Goal: Check status: Check status

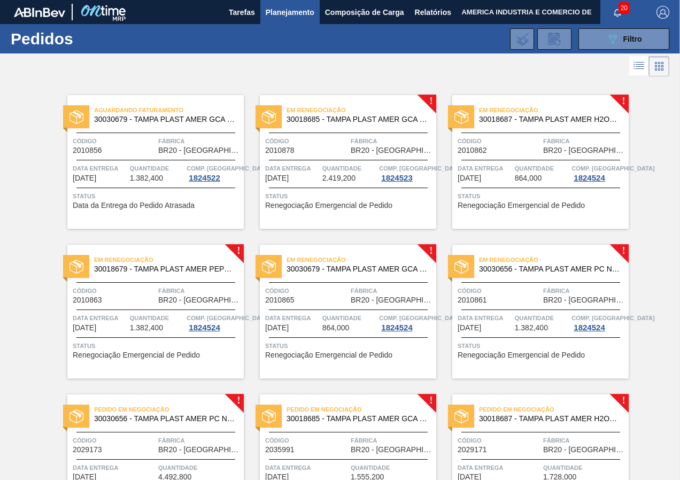
click at [521, 186] on div "Em renegociação 30018687 - TAMPA PLAST AMER H2OH LIMAO S/LINER Código 2010862 F…" at bounding box center [540, 162] width 177 height 134
